Goal: Information Seeking & Learning: Learn about a topic

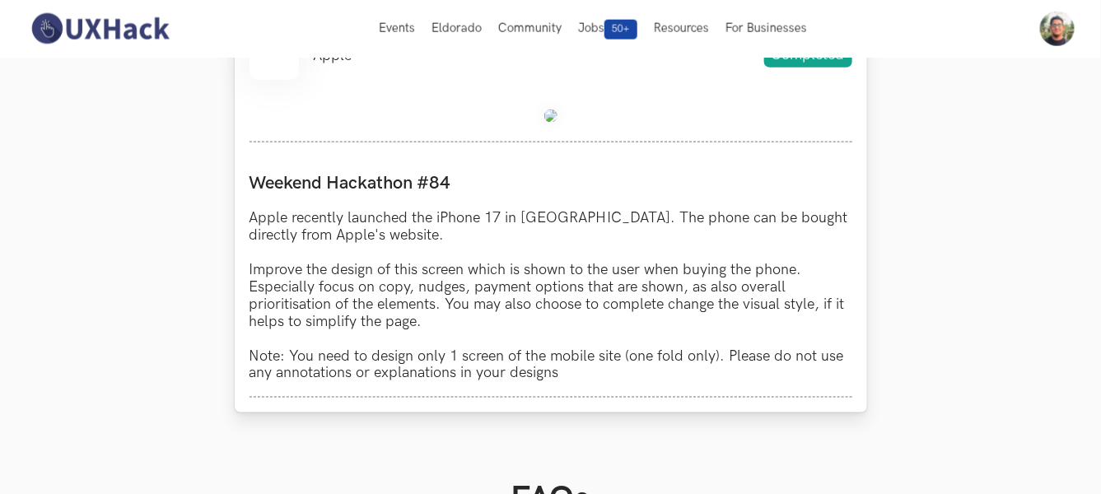
scroll to position [640, 0]
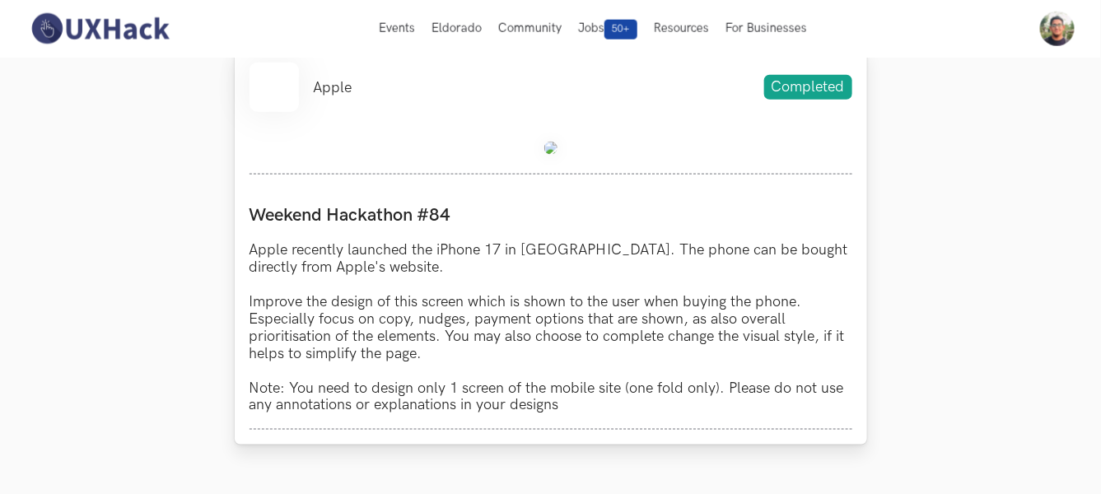
click at [674, 123] on div "Apple Completed Weekend Hackathon #84 Apple recently launched the iPhone 17 in …" at bounding box center [551, 246] width 632 height 397
click at [538, 147] on div at bounding box center [550, 151] width 603 height 48
click at [553, 151] on img at bounding box center [550, 148] width 13 height 13
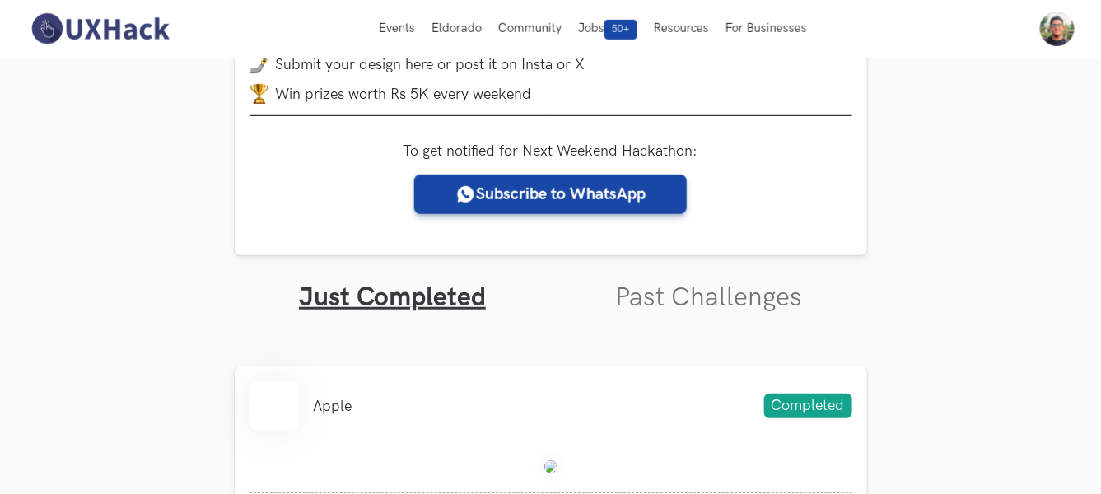
scroll to position [274, 0]
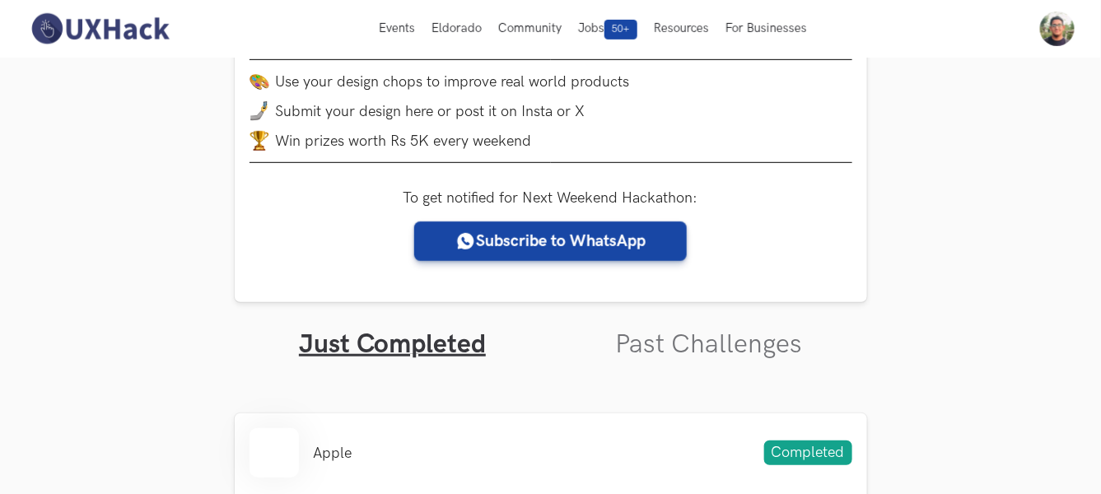
click at [106, 30] on img at bounding box center [99, 29] width 147 height 35
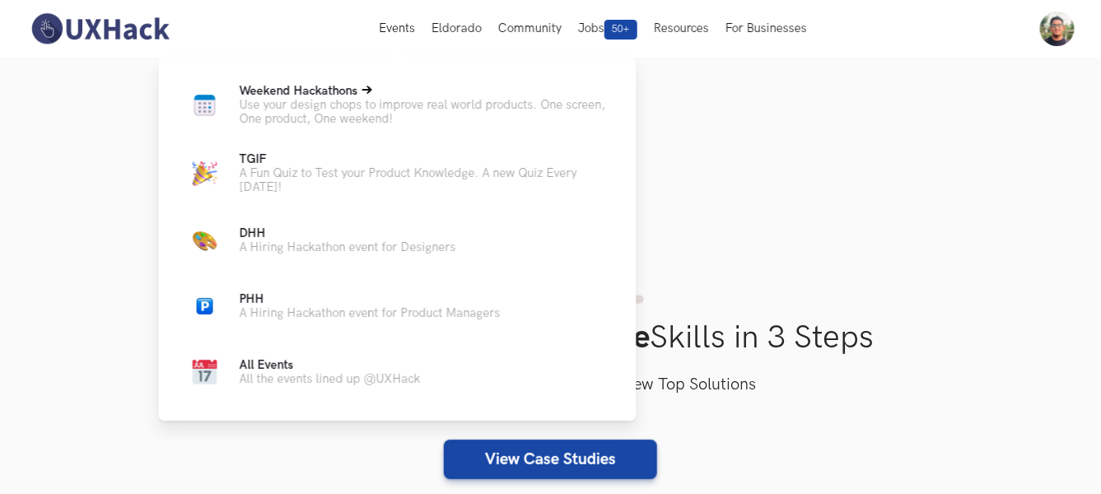
click at [331, 122] on p "Use your design chops to improve real world products. One screen, One product, …" at bounding box center [425, 112] width 370 height 28
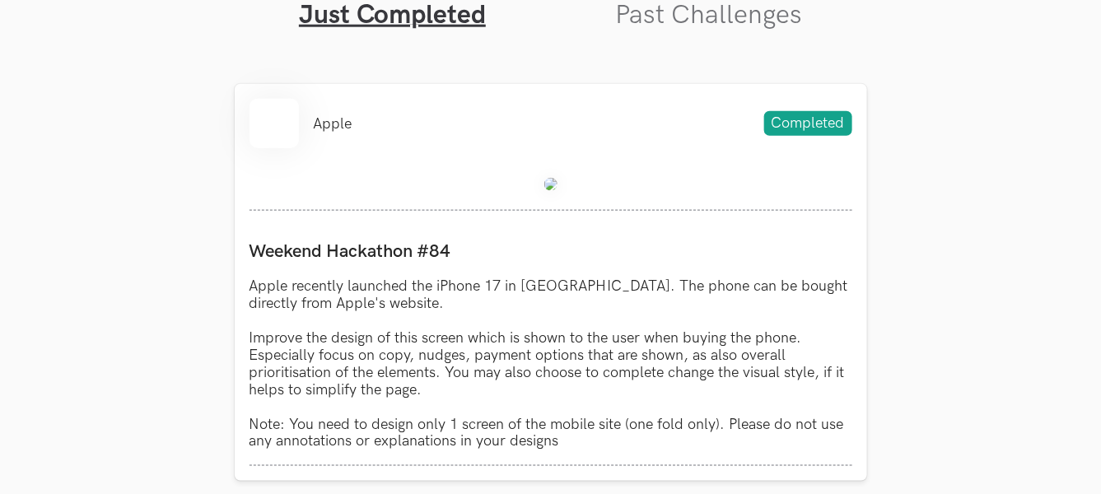
scroll to position [274, 0]
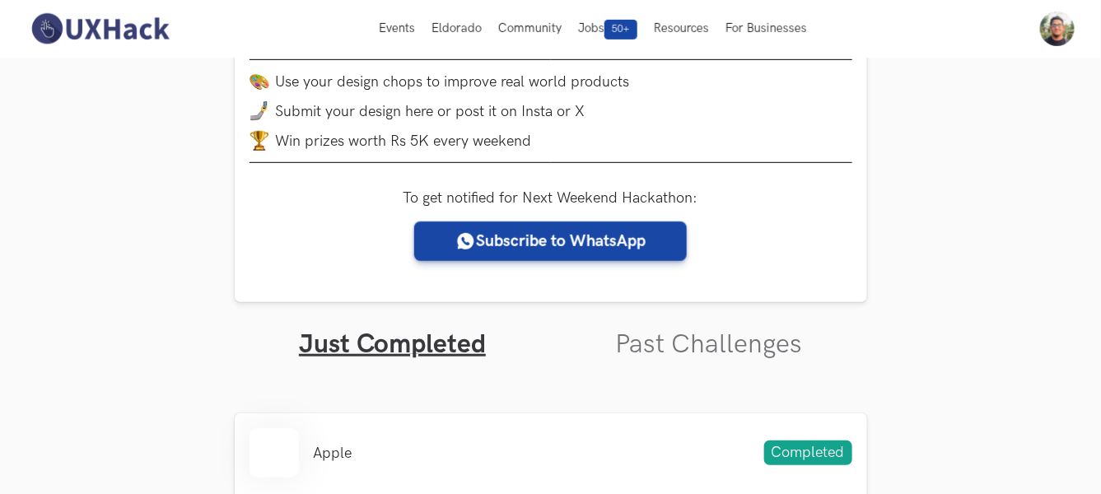
click at [699, 342] on link "Past Challenges" at bounding box center [708, 345] width 187 height 32
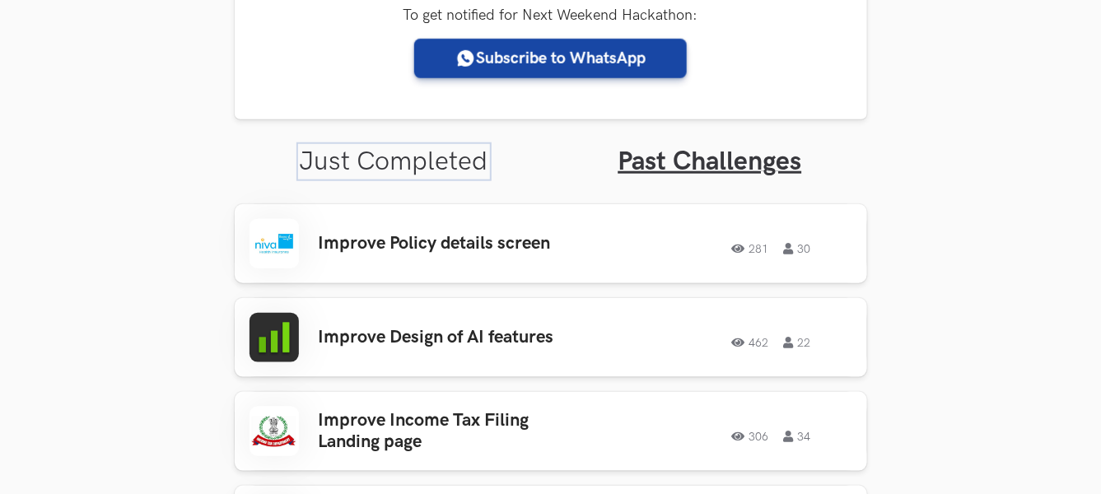
click at [426, 161] on link "Just Completed" at bounding box center [394, 162] width 189 height 32
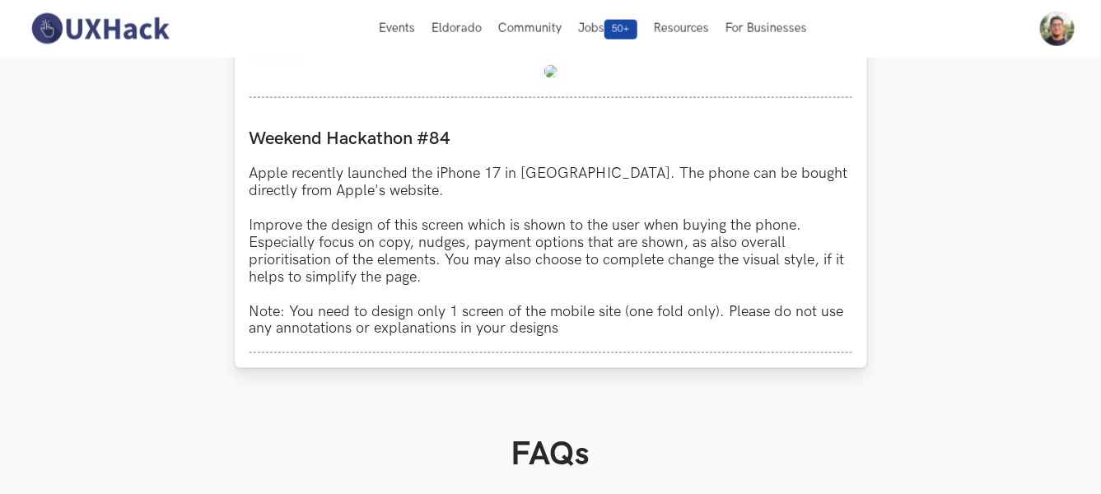
scroll to position [548, 0]
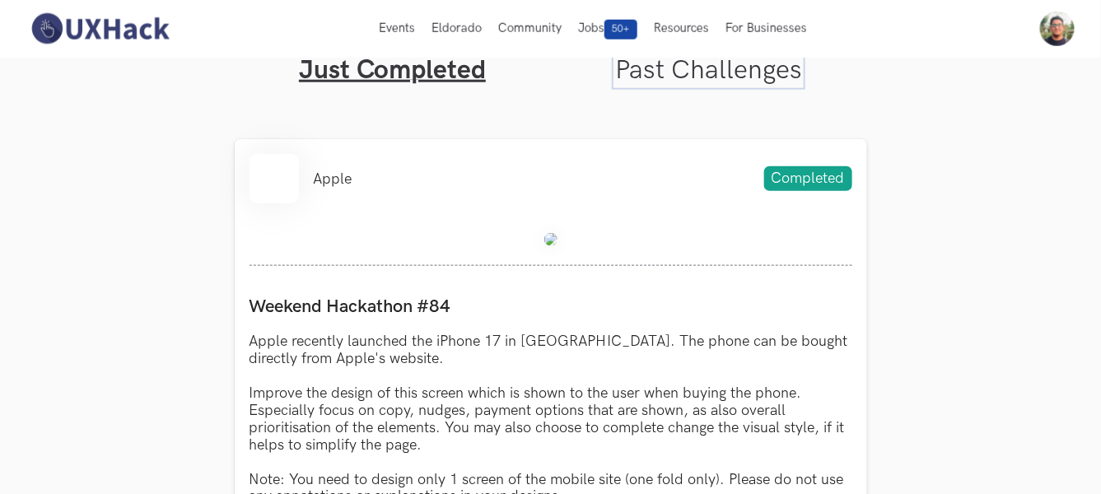
click at [722, 69] on link "Past Challenges" at bounding box center [708, 70] width 187 height 32
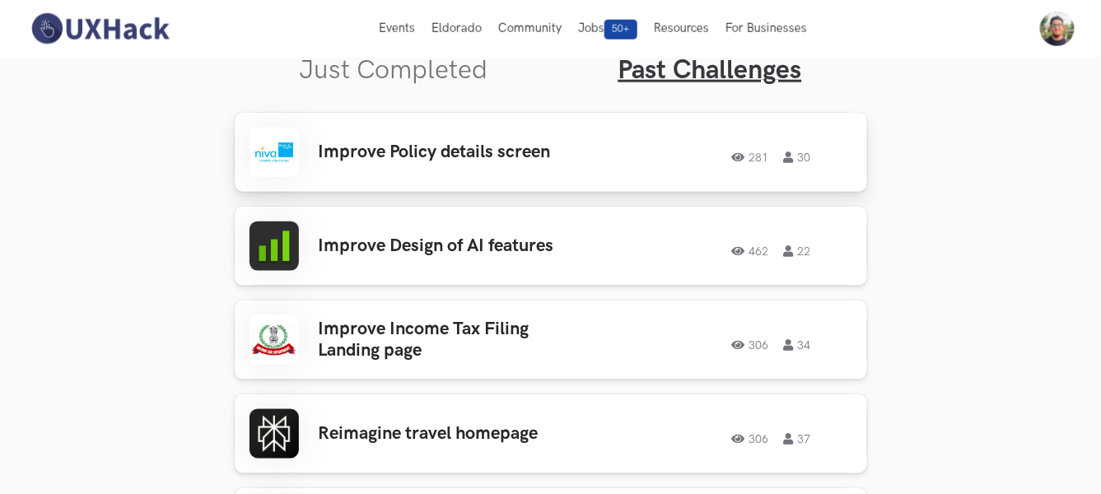
click at [660, 157] on div "281 30" at bounding box center [733, 152] width 237 height 21
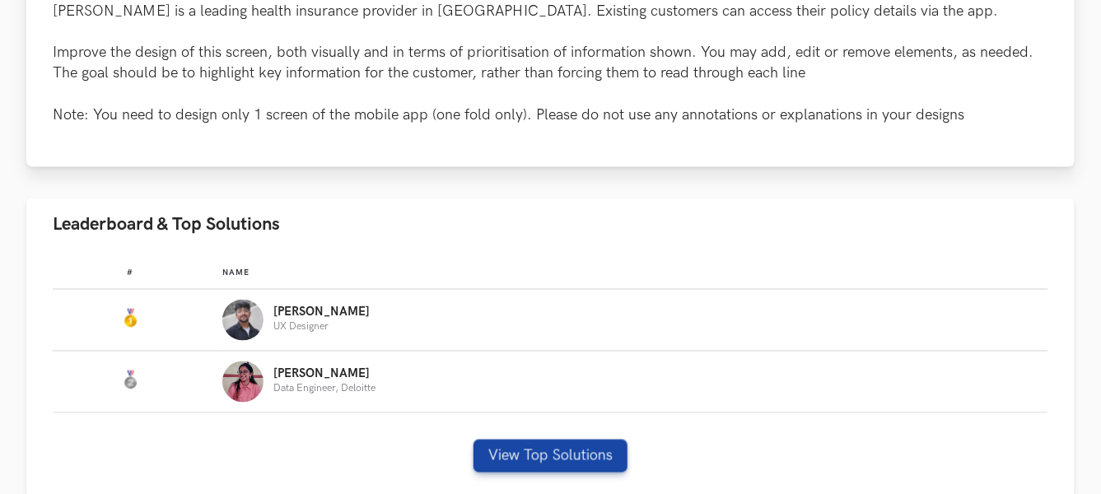
scroll to position [915, 0]
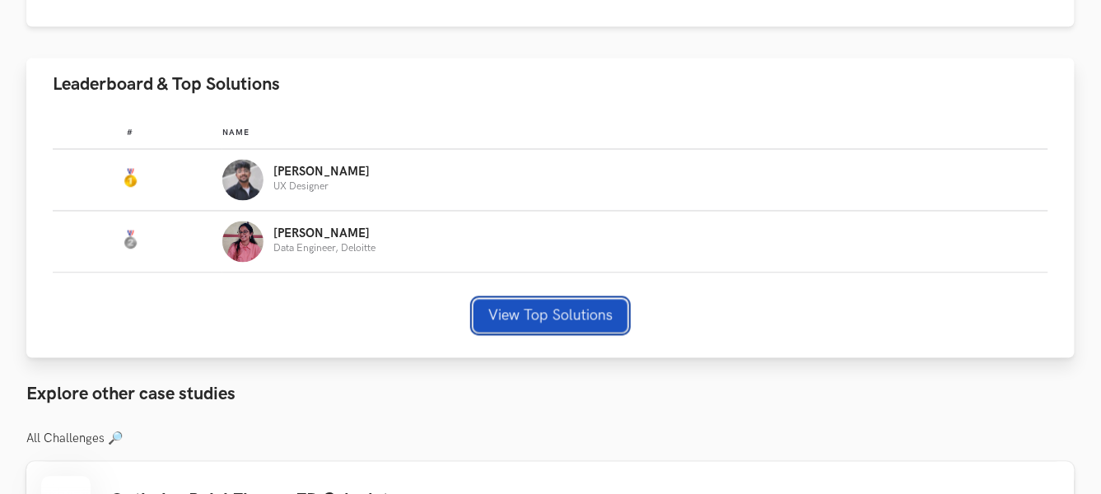
click at [539, 315] on button "View Top Solutions" at bounding box center [550, 316] width 154 height 33
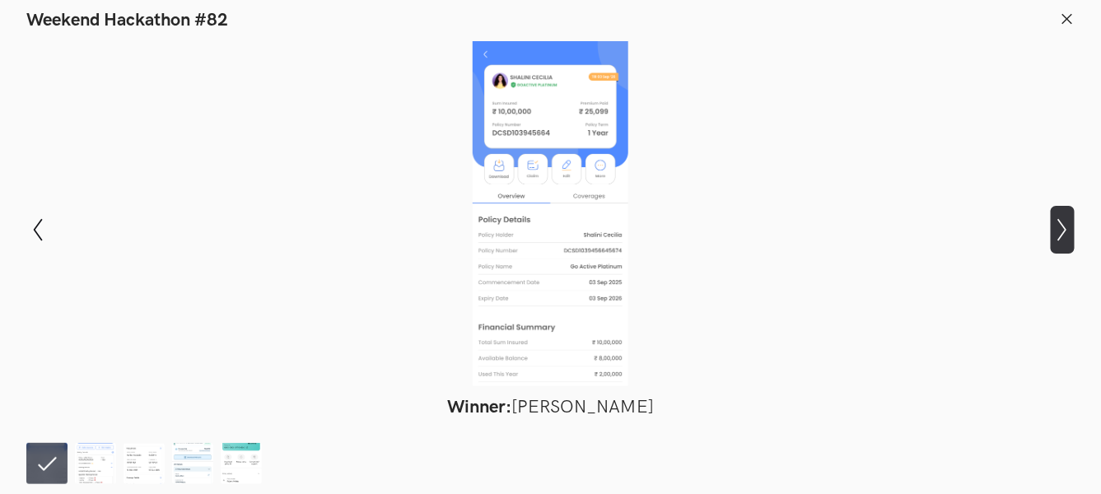
click at [1065, 232] on icon "Show next slide" at bounding box center [1063, 230] width 24 height 24
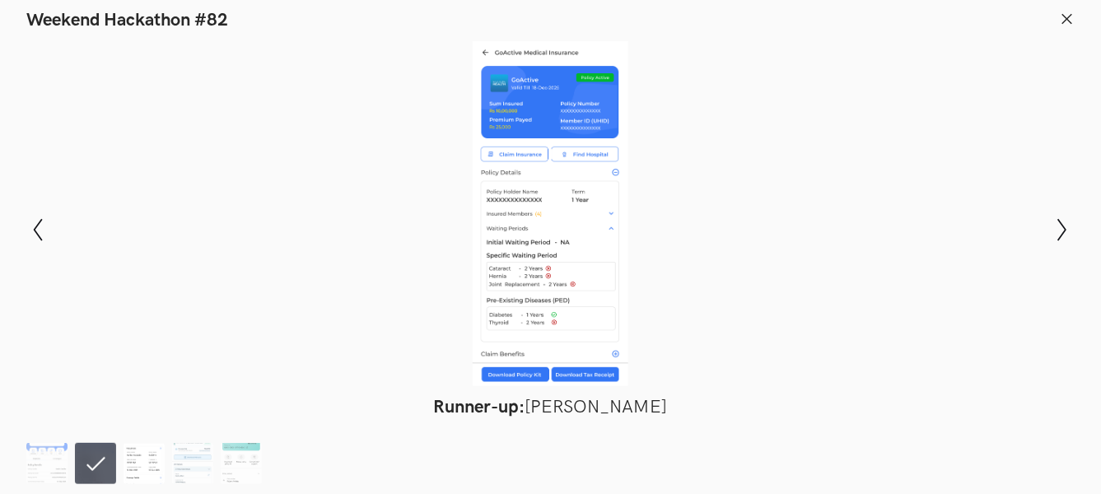
click at [144, 460] on img at bounding box center [143, 463] width 41 height 41
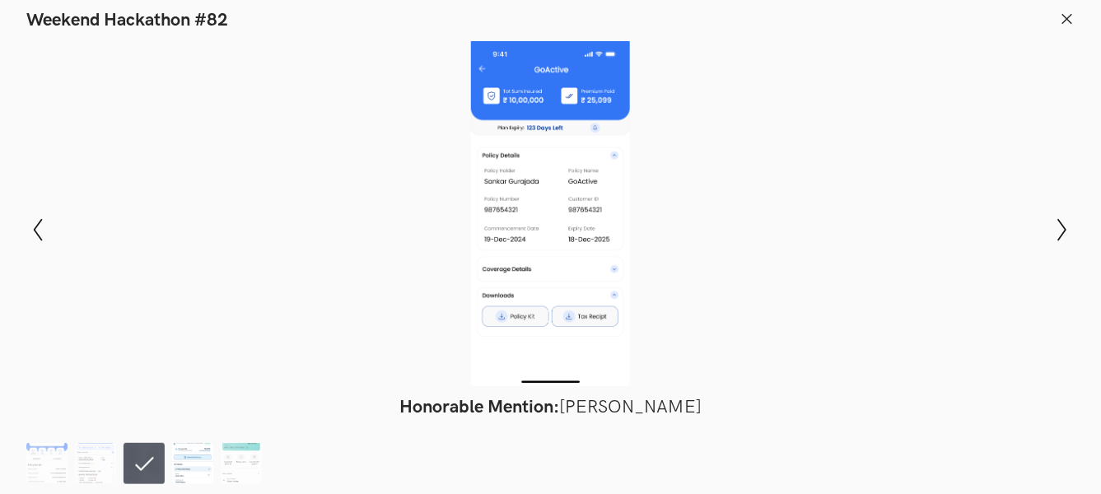
click at [194, 459] on img at bounding box center [192, 463] width 41 height 41
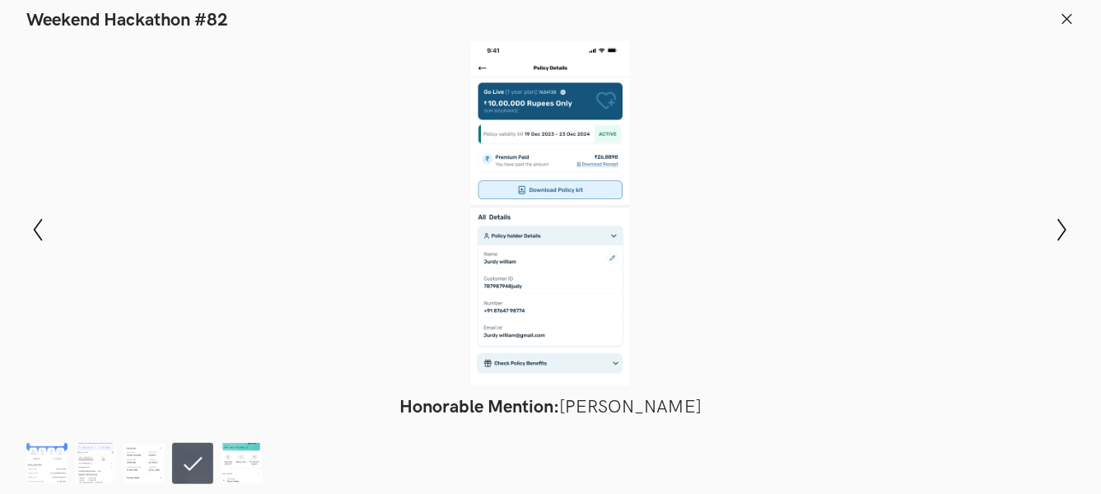
click at [217, 442] on footer at bounding box center [550, 461] width 1101 height 66
click at [221, 448] on img at bounding box center [241, 463] width 41 height 41
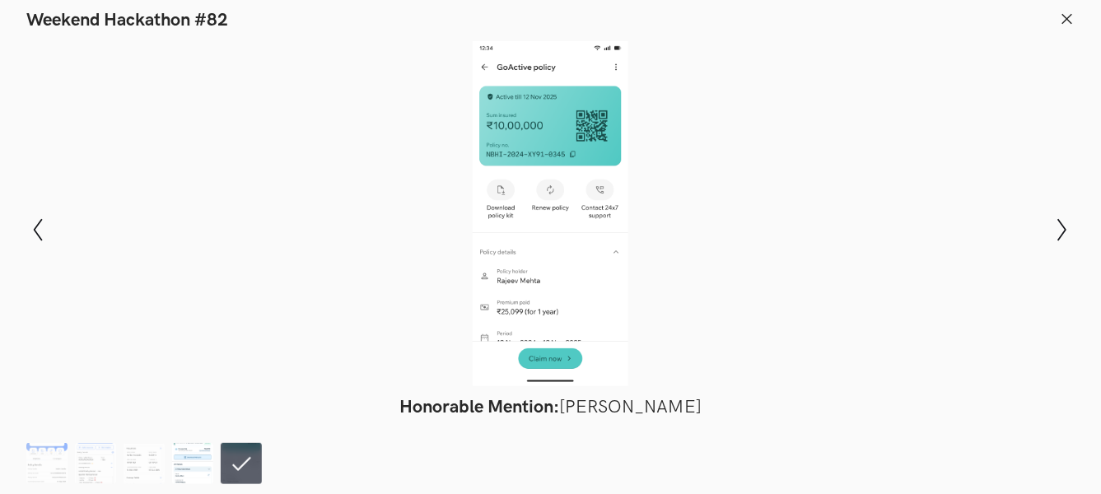
click at [207, 454] on img at bounding box center [192, 463] width 41 height 41
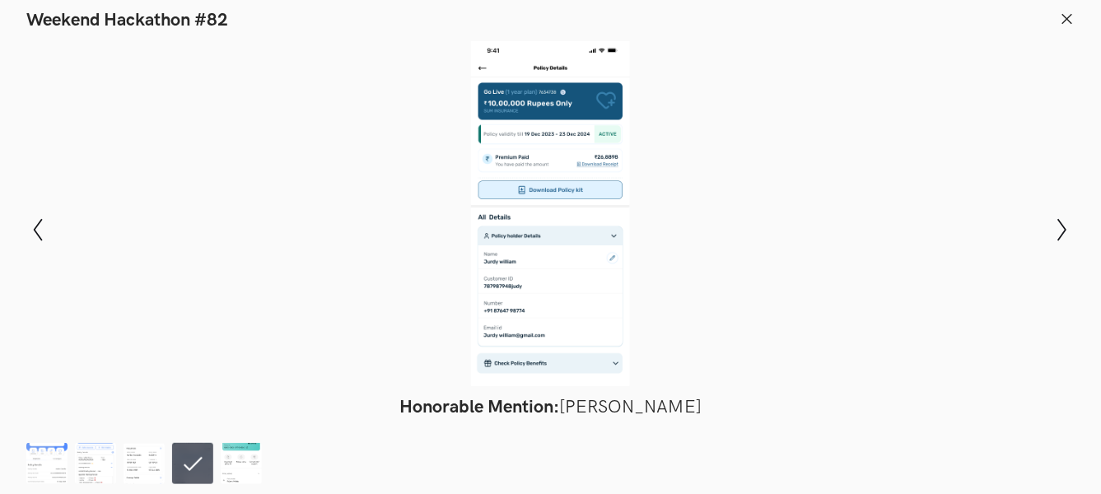
click at [1065, 13] on icon at bounding box center [1067, 19] width 15 height 15
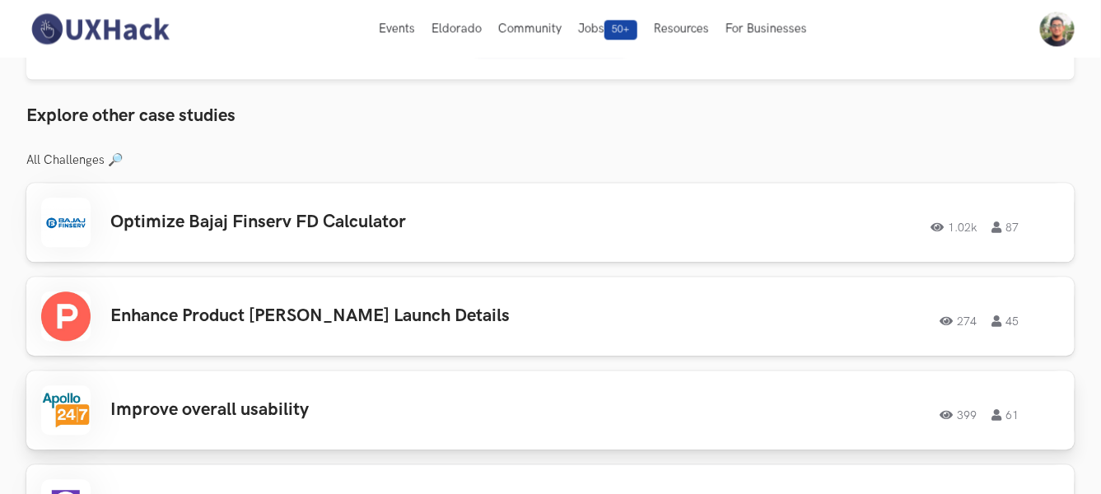
scroll to position [1189, 0]
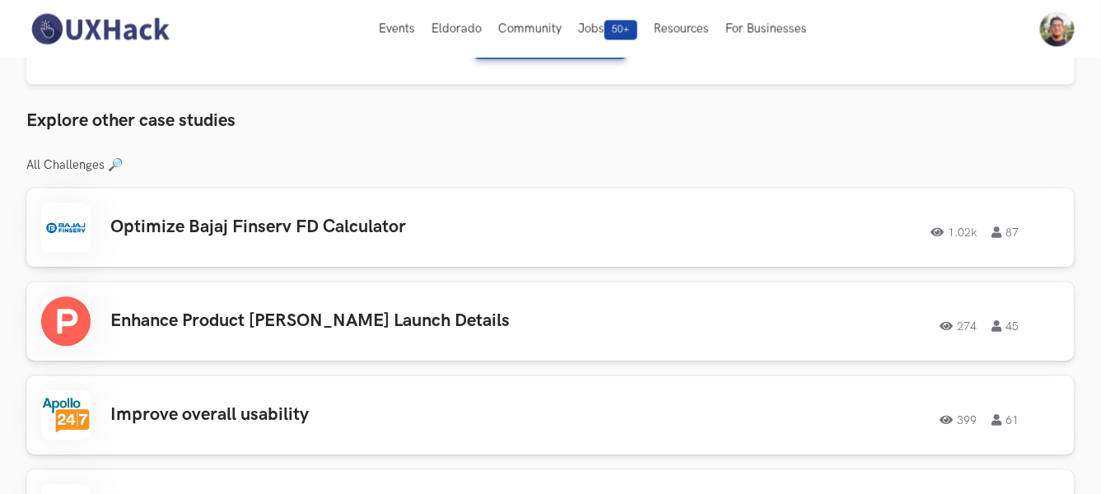
click at [934, 88] on div "Niva Bupa: Improve Policy details screen 281 30 Solutions 5 View Top Solutions …" at bounding box center [550, 11] width 1048 height 2254
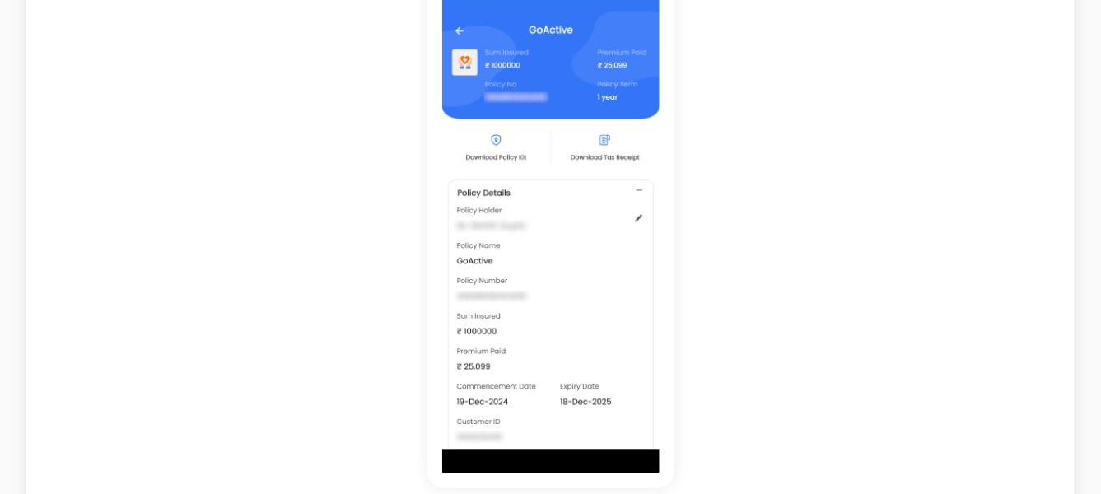
scroll to position [274, 0]
